Goal: Transaction & Acquisition: Book appointment/travel/reservation

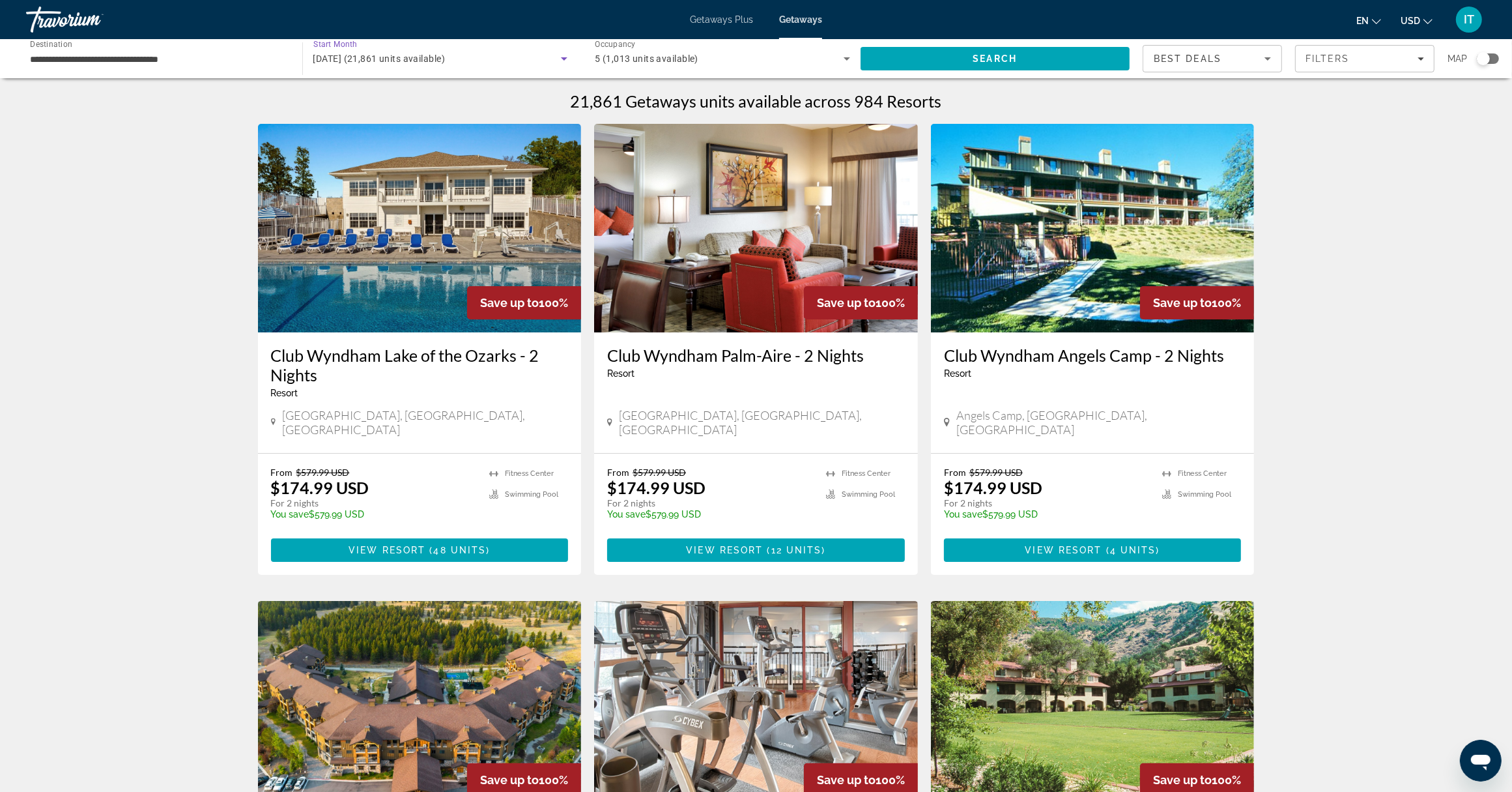
click at [386, 60] on span "December 2025 (21,861 units available)" at bounding box center [379, 59] width 132 height 11
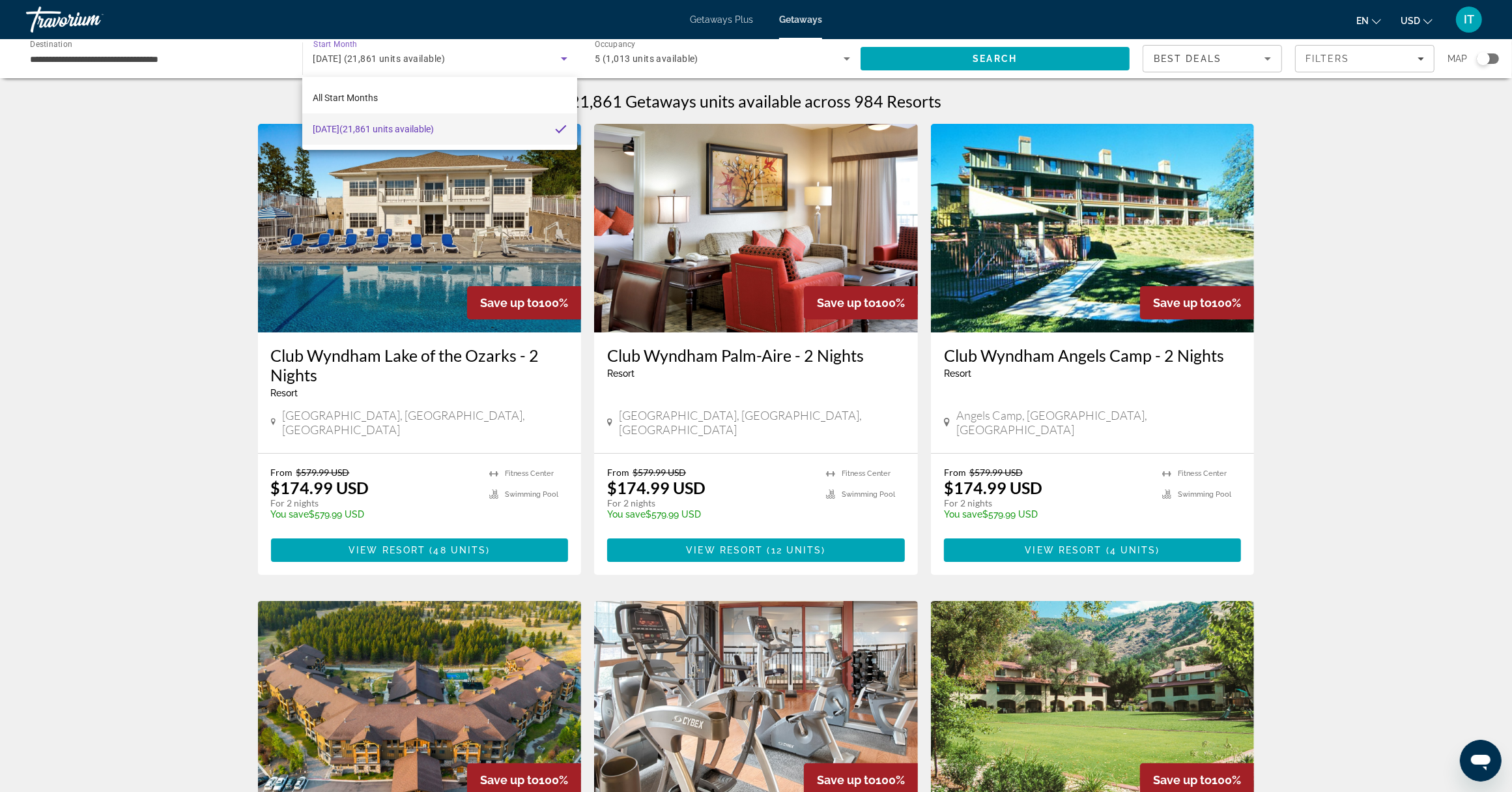
click at [201, 62] on div at bounding box center [756, 396] width 1512 height 792
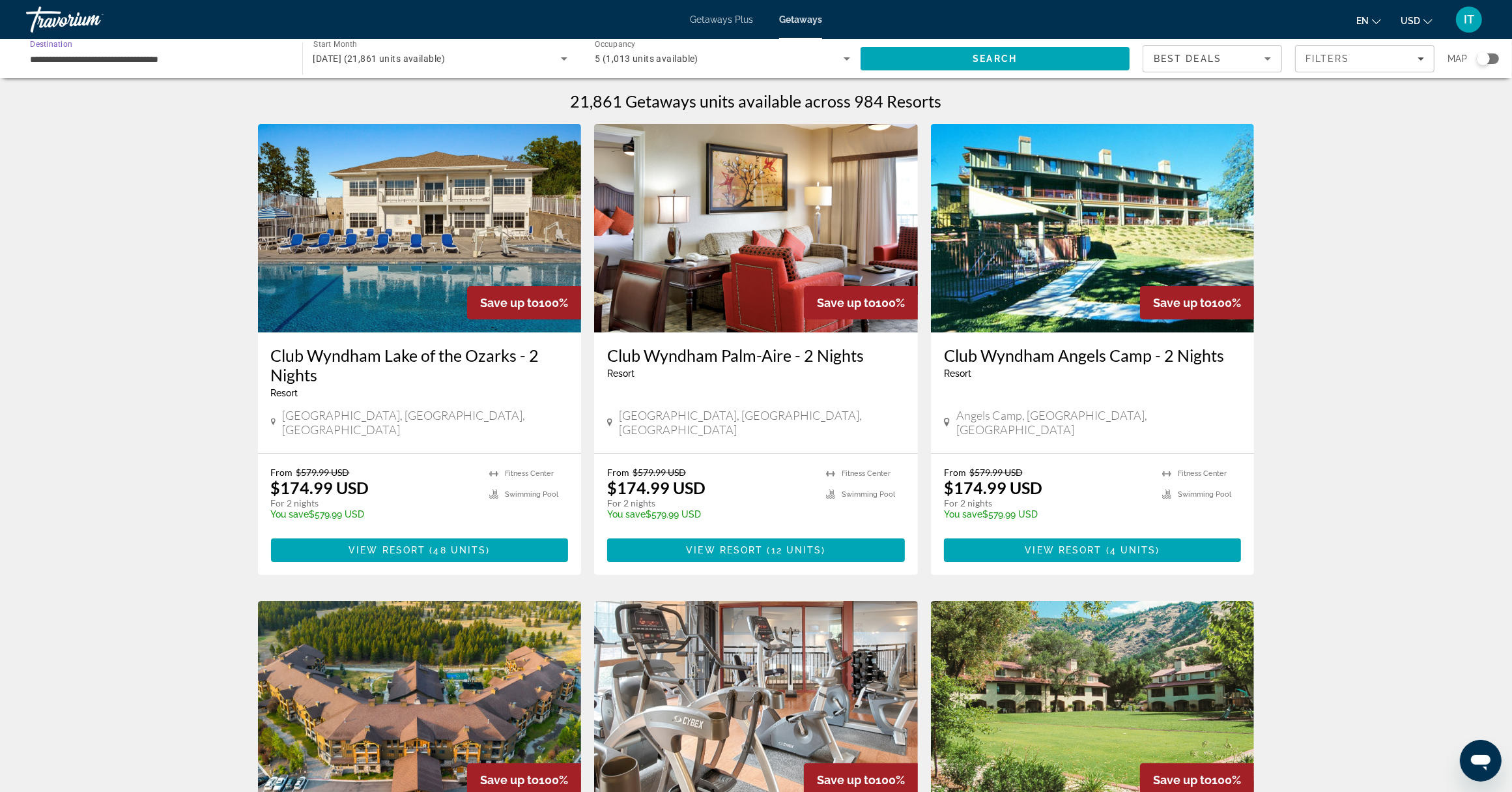
click at [138, 53] on input "**********" at bounding box center [158, 59] width 255 height 16
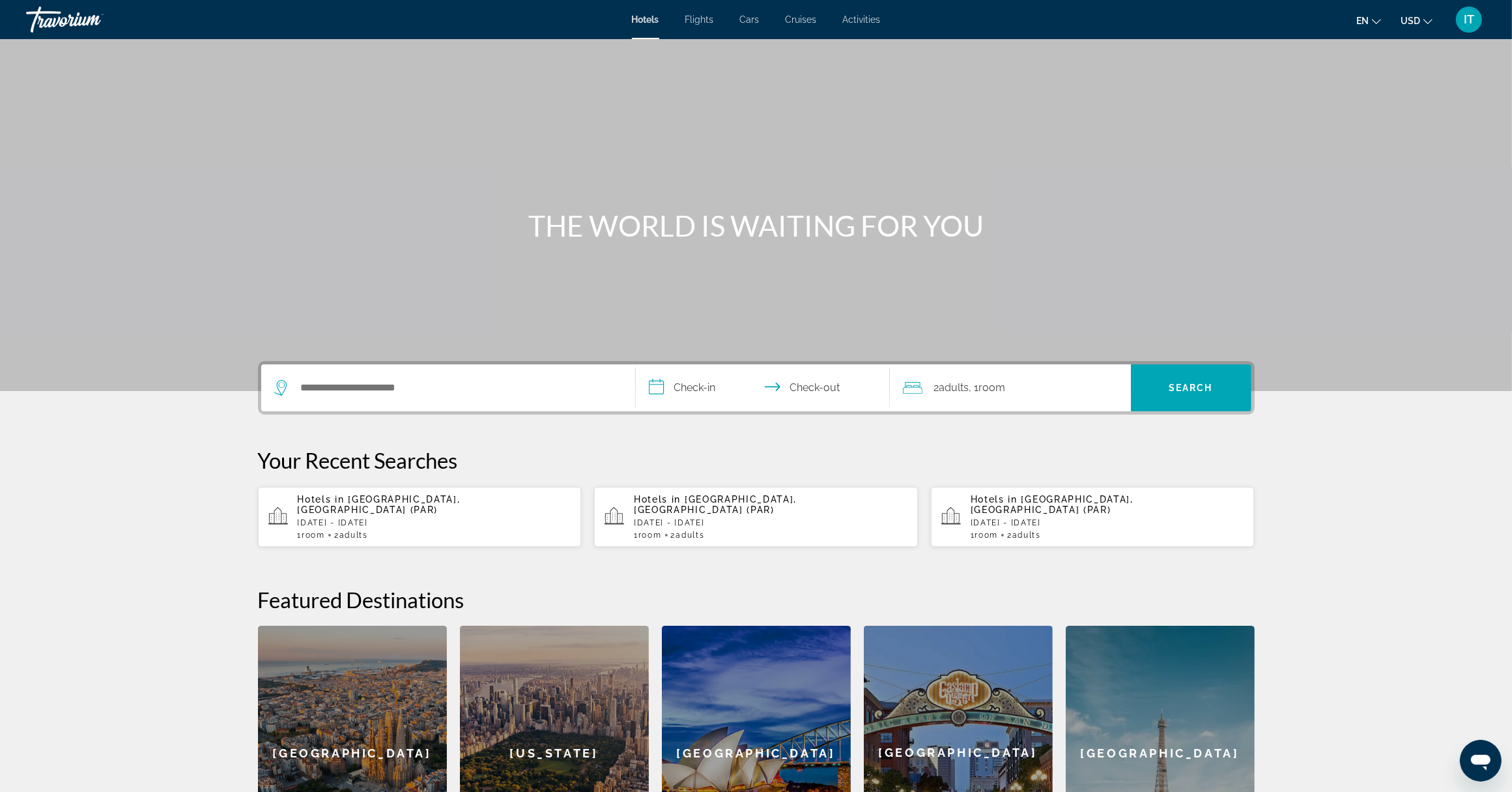
click at [704, 20] on span "Flights" at bounding box center [699, 20] width 29 height 11
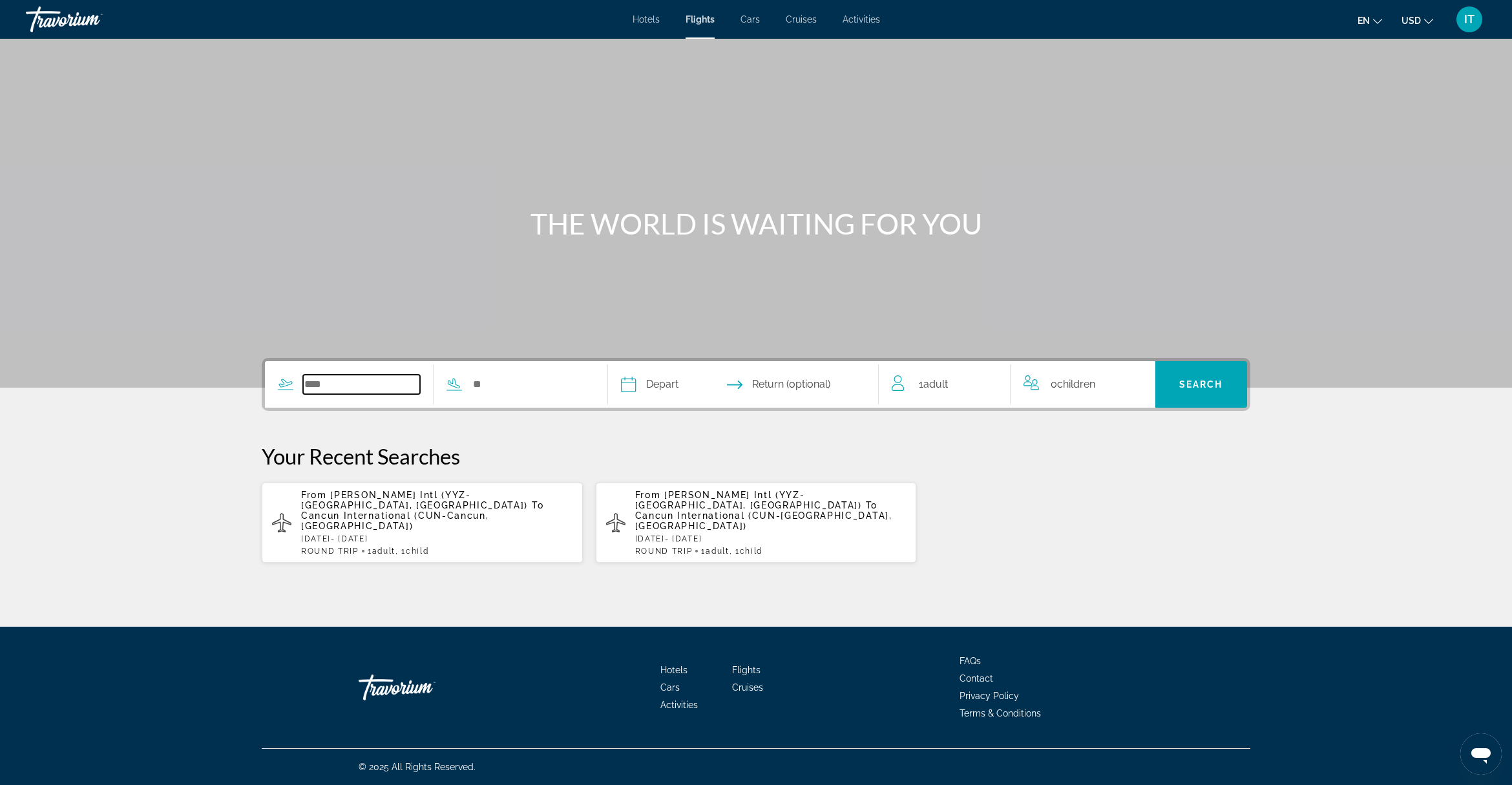
click at [330, 387] on input "Search widget" at bounding box center [361, 384] width 117 height 19
click at [359, 534] on p "[DATE] - [DATE]" at bounding box center [437, 538] width 271 height 9
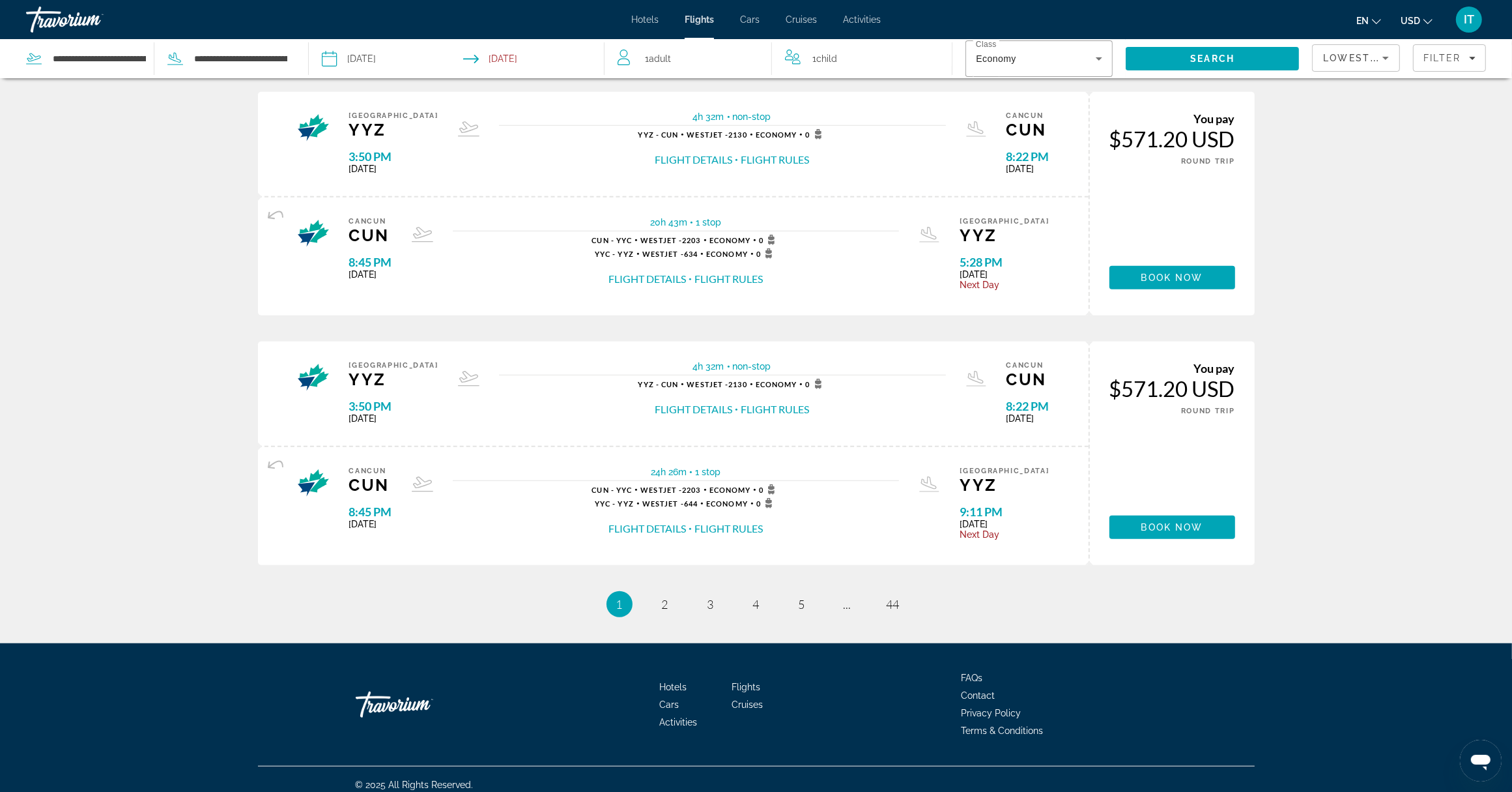
scroll to position [1007, 0]
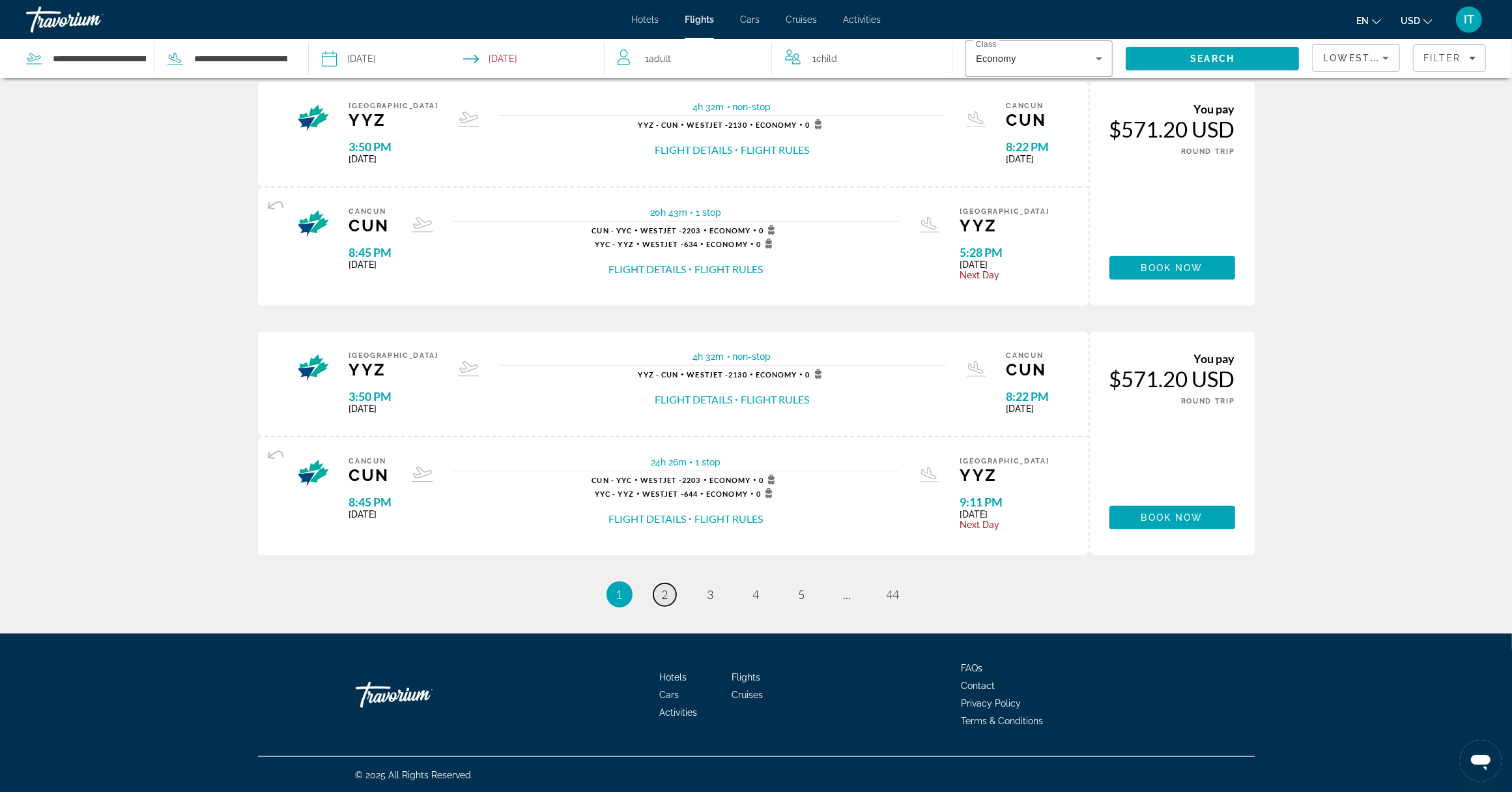
click at [668, 598] on span "2" at bounding box center [665, 594] width 7 height 14
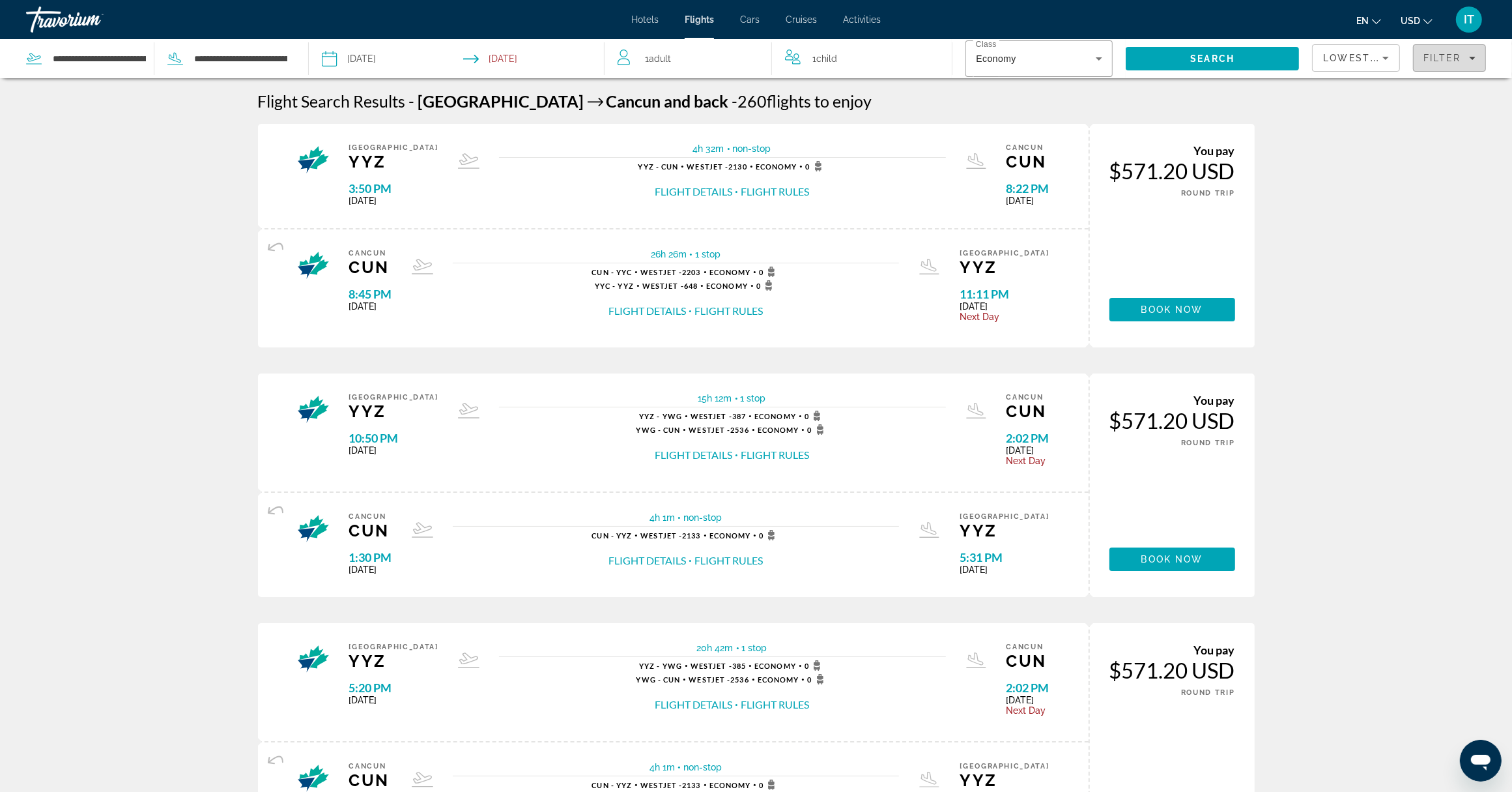
click at [1440, 61] on span "Filter" at bounding box center [1441, 58] width 37 height 11
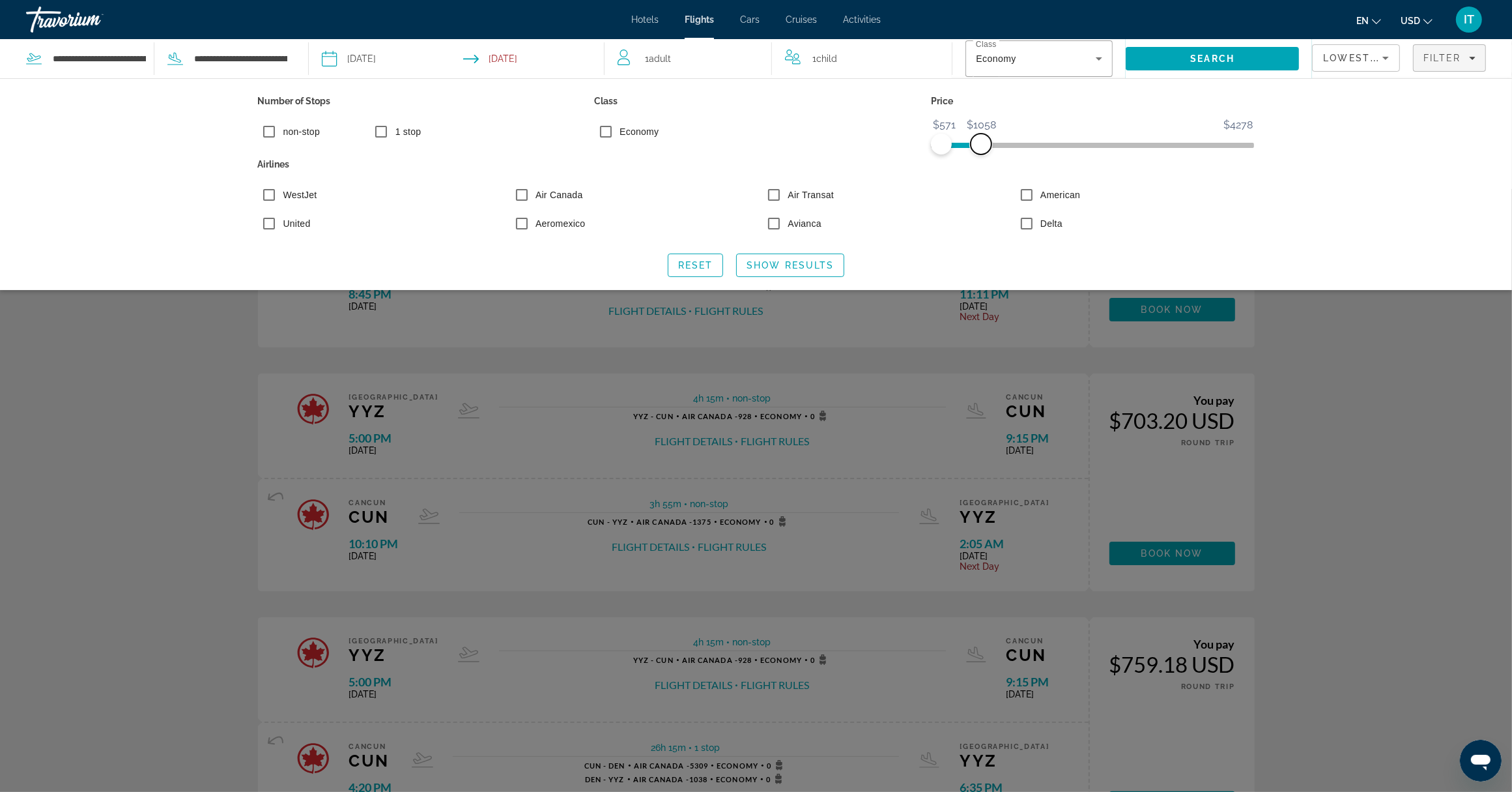
drag, startPoint x: 1242, startPoint y: 144, endPoint x: 981, endPoint y: 159, distance: 261.4
click at [981, 159] on div "Number of Stops non-stop 1 stop Class Economy Price $571 $4278 $571 $1058 Airli…" at bounding box center [756, 166] width 1010 height 149
click at [764, 265] on span "Show Results" at bounding box center [790, 265] width 87 height 11
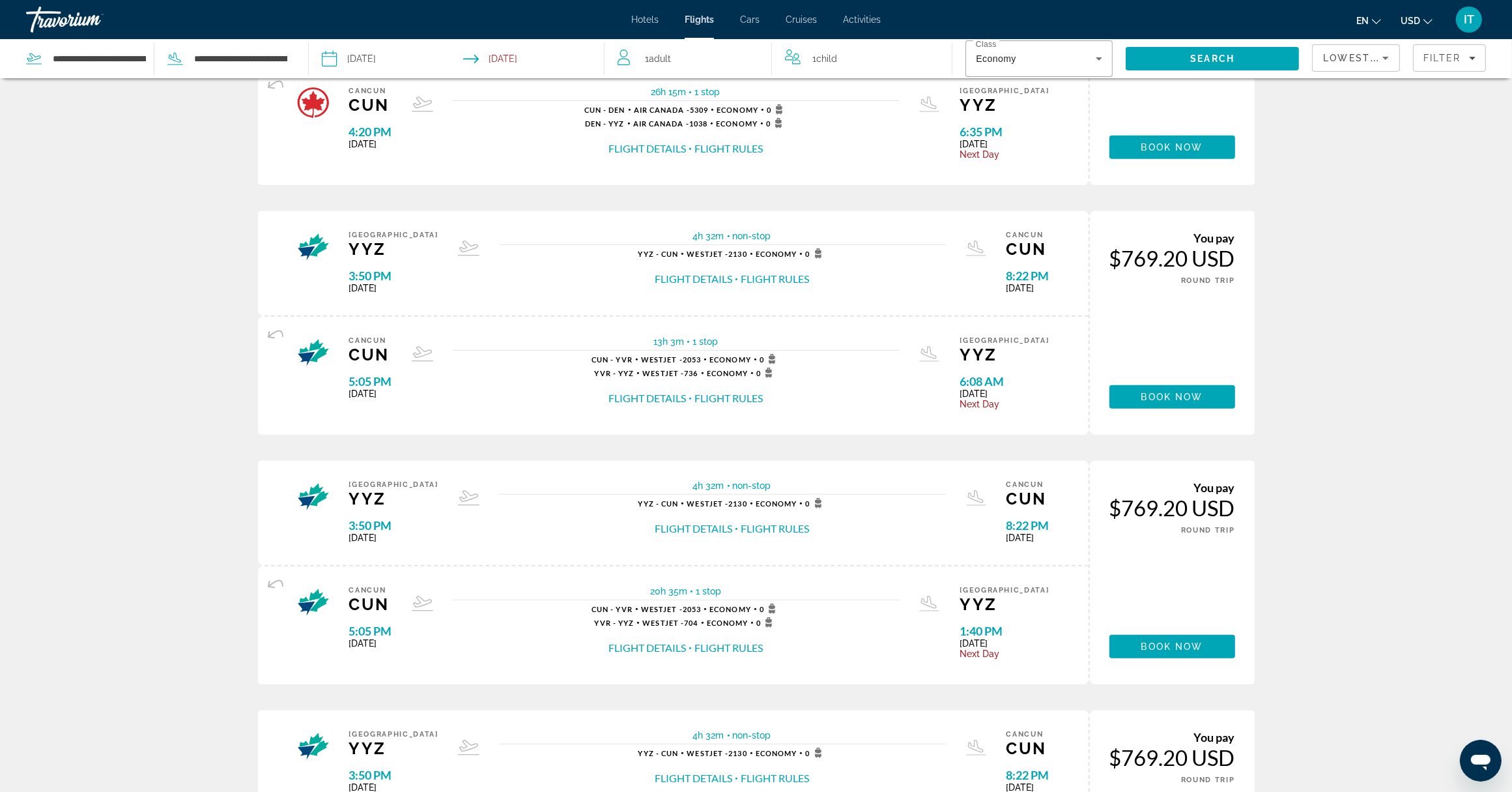
scroll to position [953, 0]
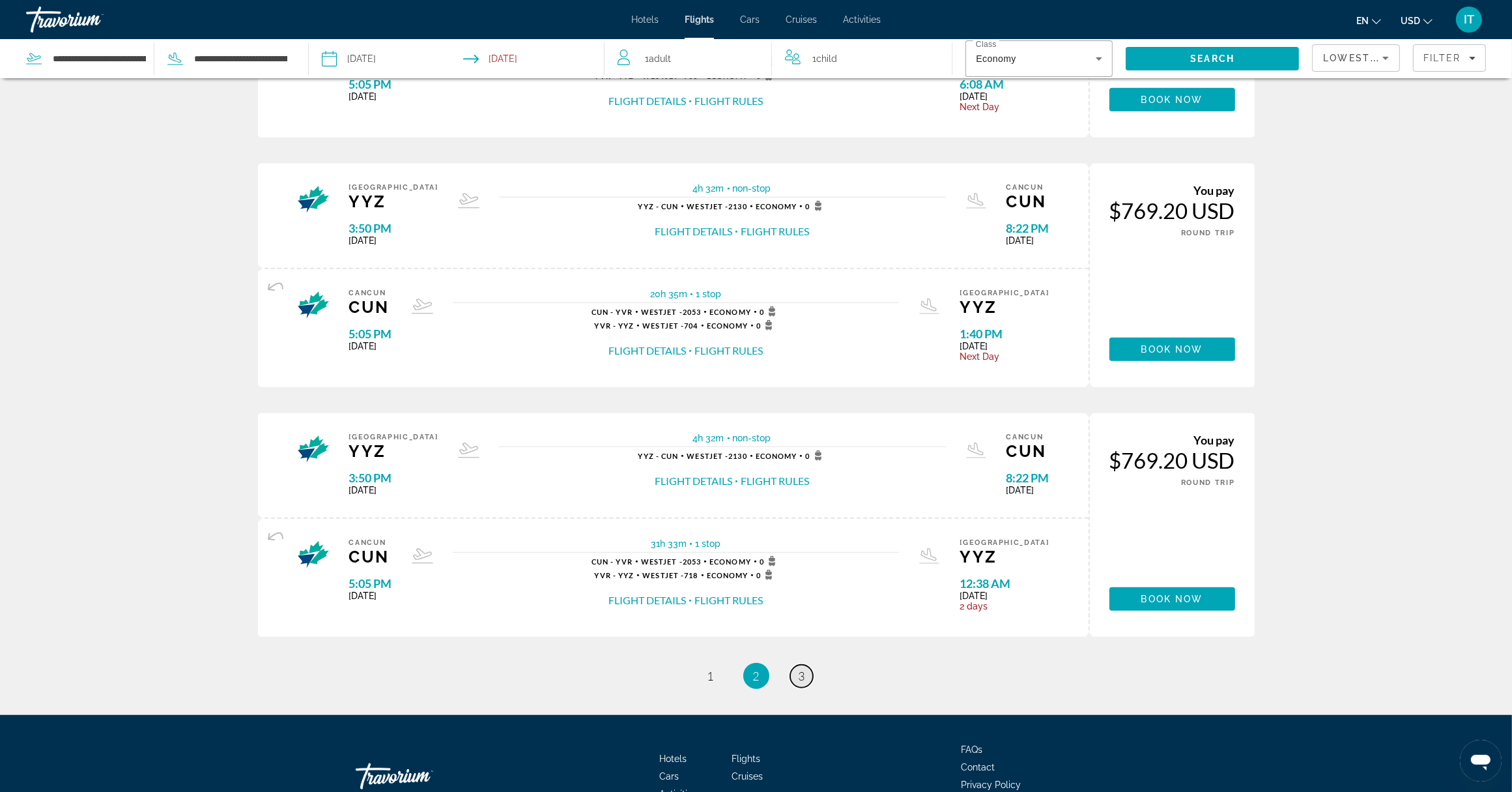
click at [804, 673] on span "3" at bounding box center [801, 676] width 7 height 14
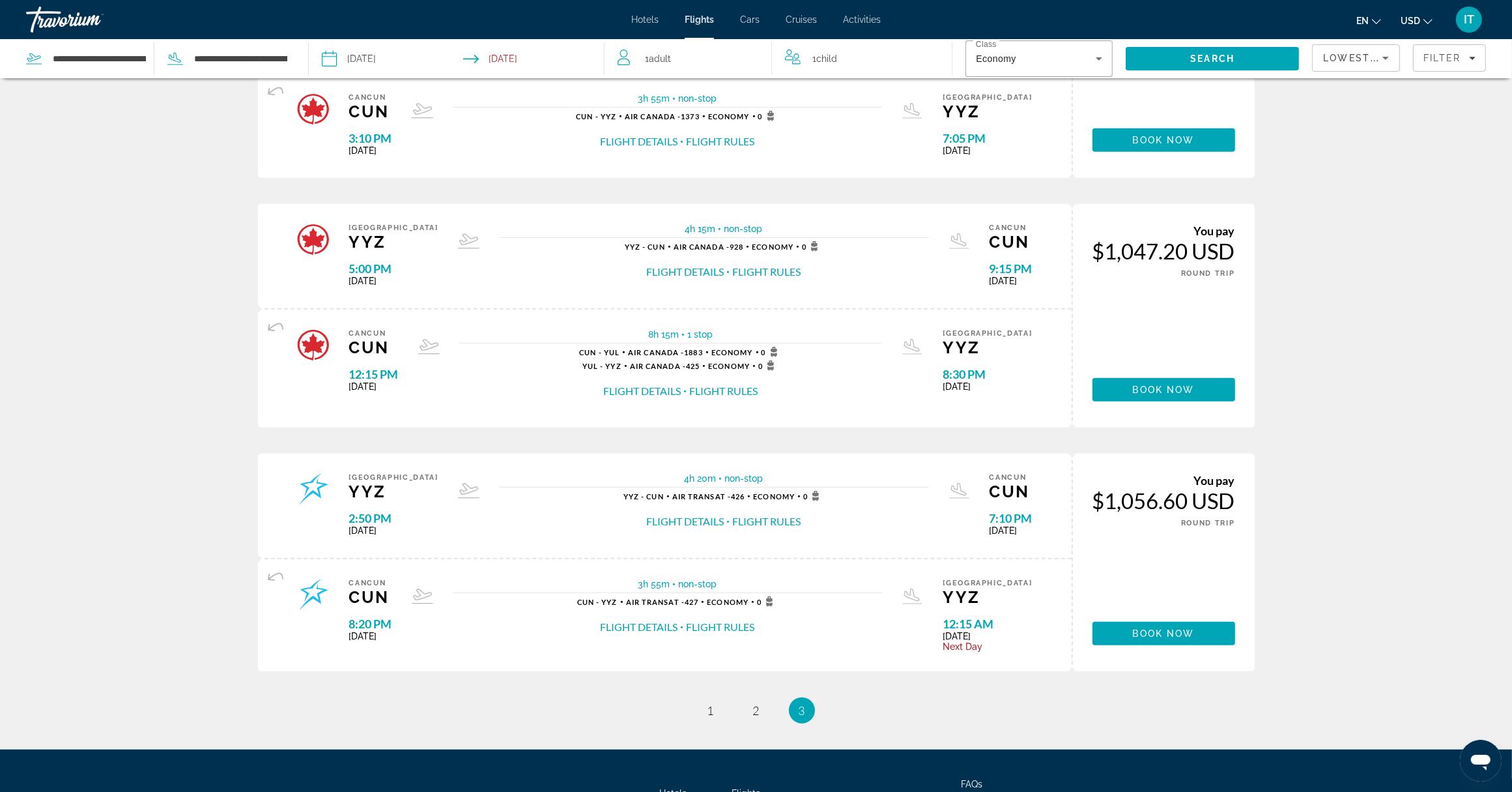
scroll to position [993, 0]
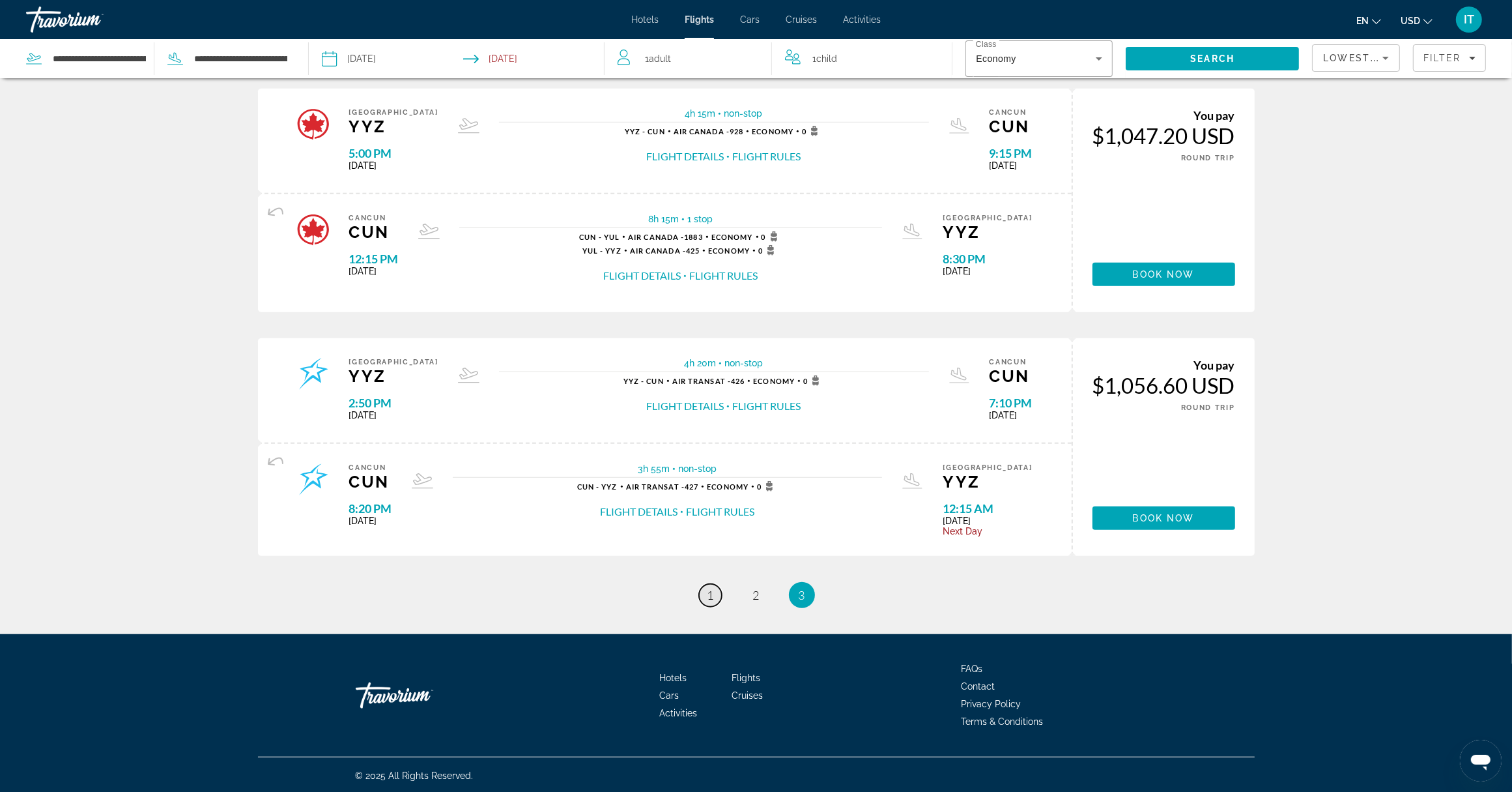
click at [710, 597] on span "1" at bounding box center [711, 594] width 7 height 14
